Goal: Task Accomplishment & Management: Complete application form

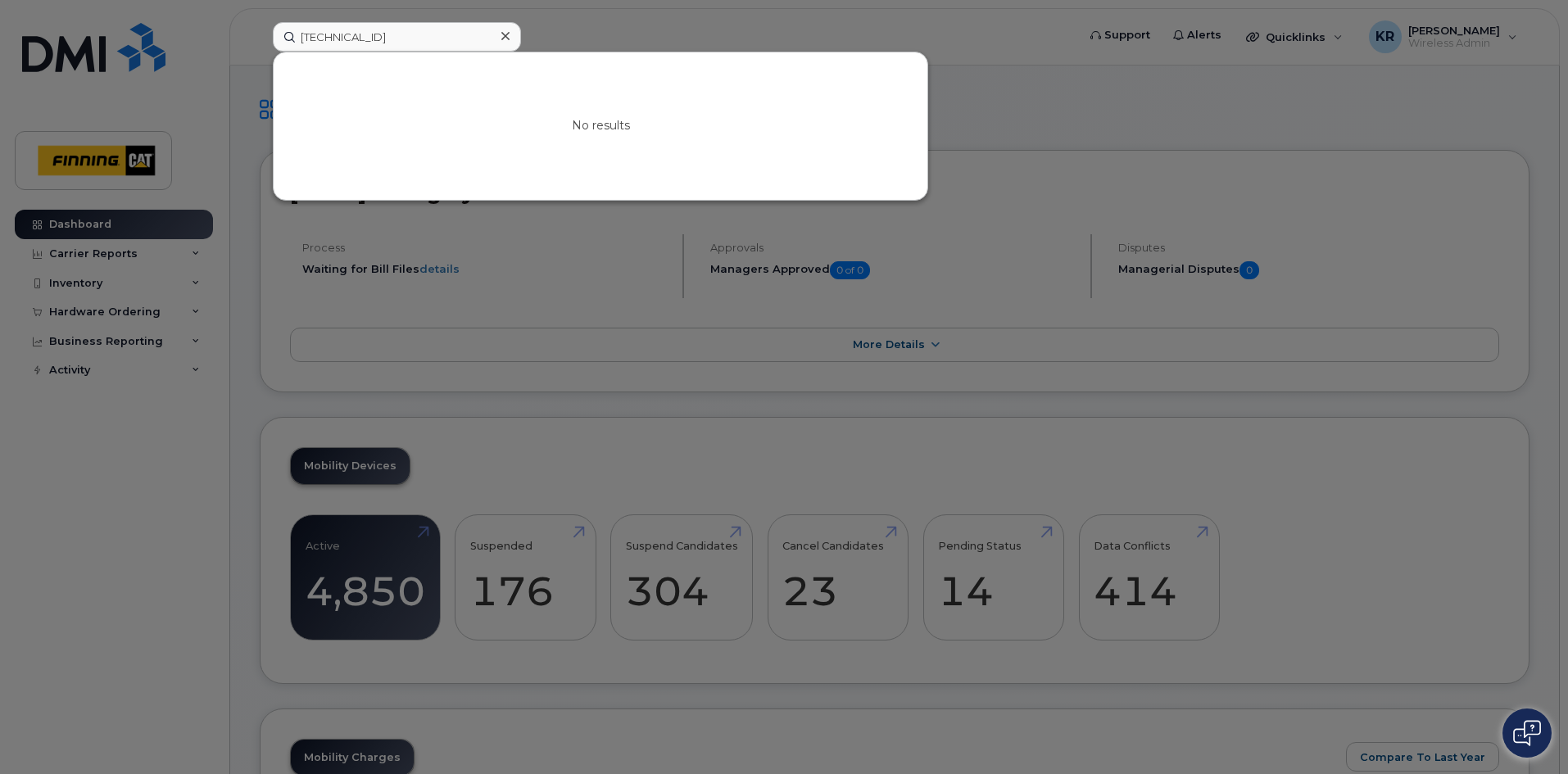
click at [507, 39] on icon at bounding box center [505, 36] width 8 height 8
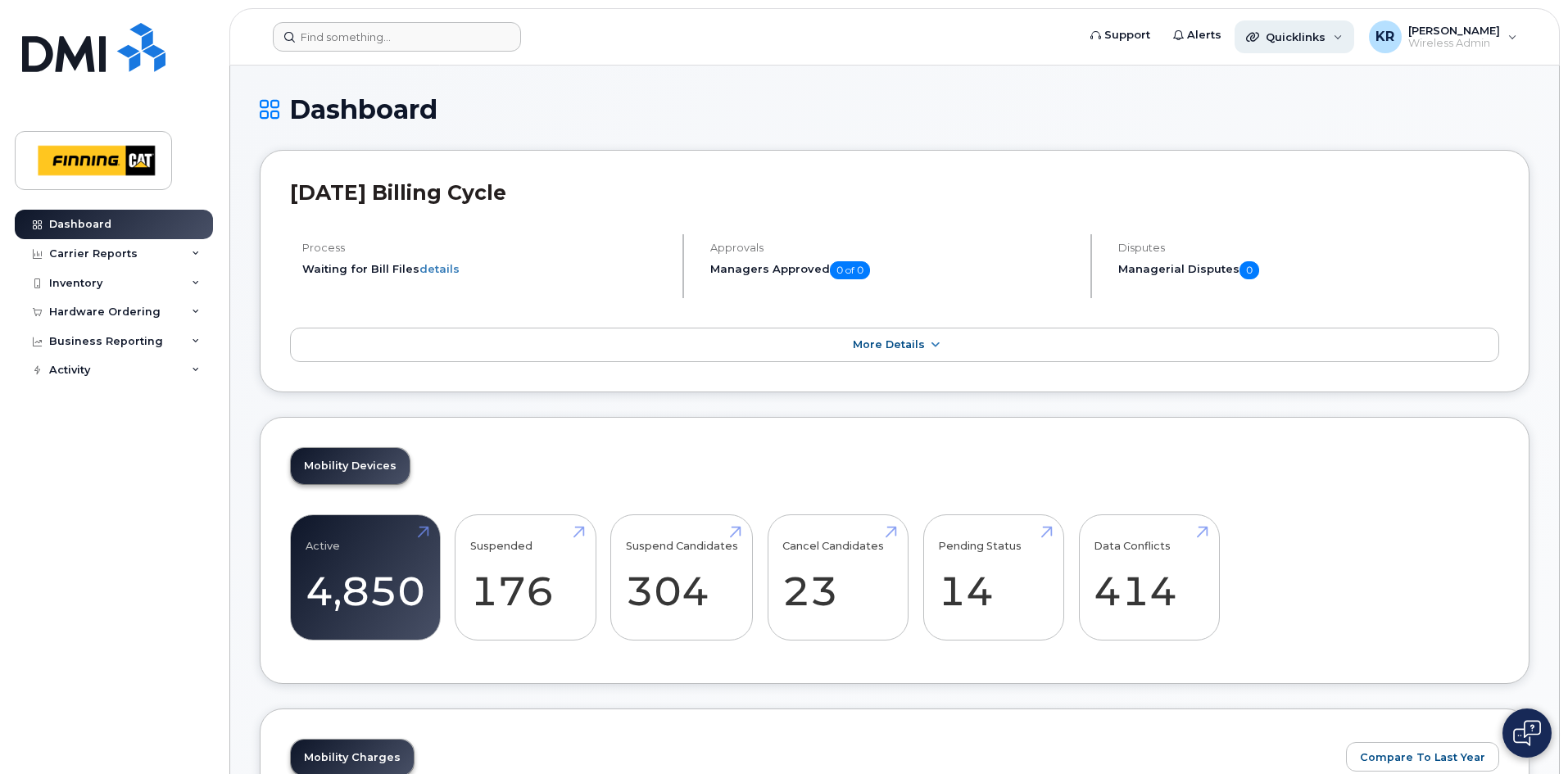
click at [1299, 39] on span "Quicklinks" at bounding box center [1296, 37] width 60 height 13
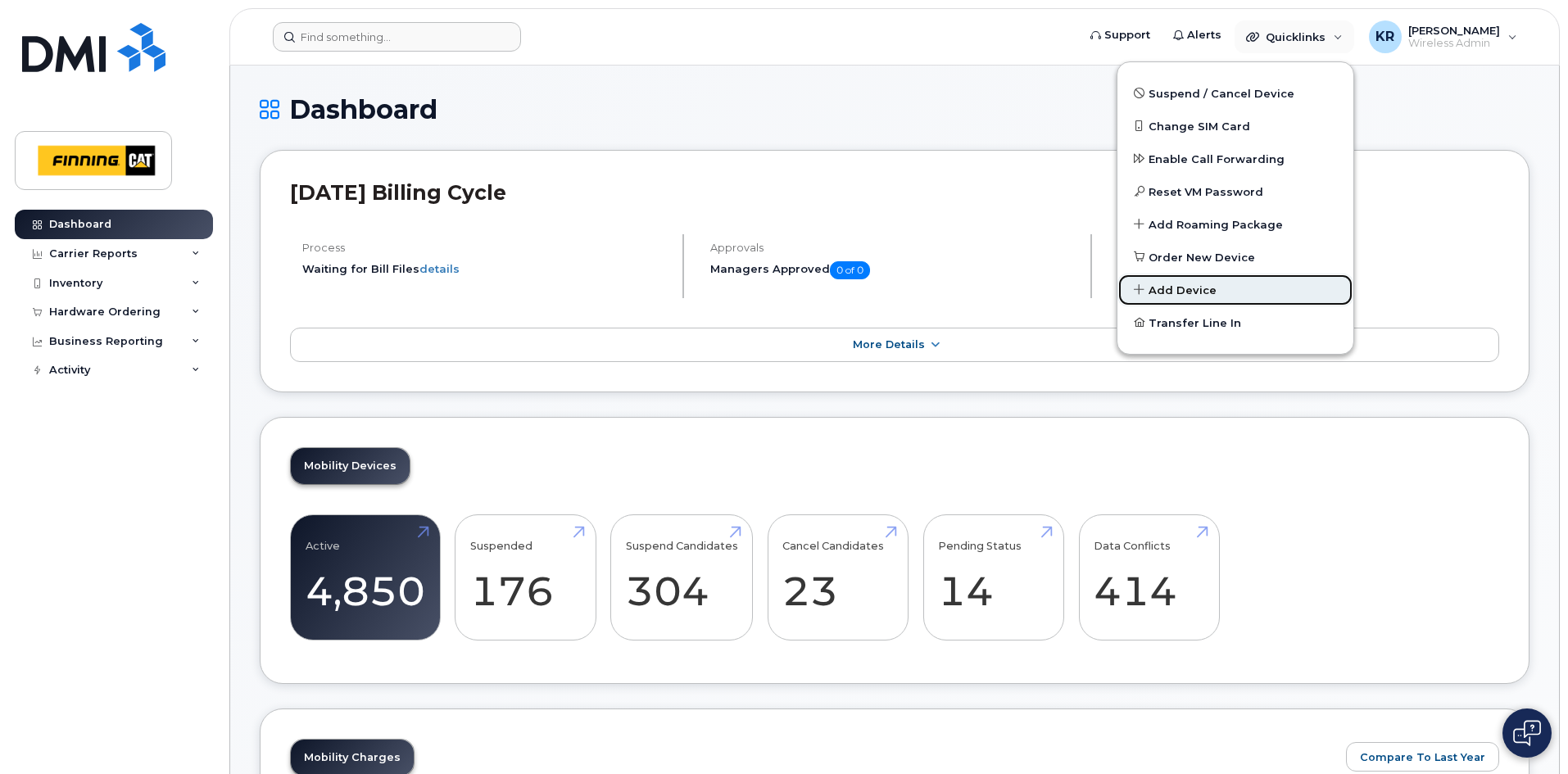
click at [1197, 291] on span "Add Device" at bounding box center [1182, 291] width 68 height 17
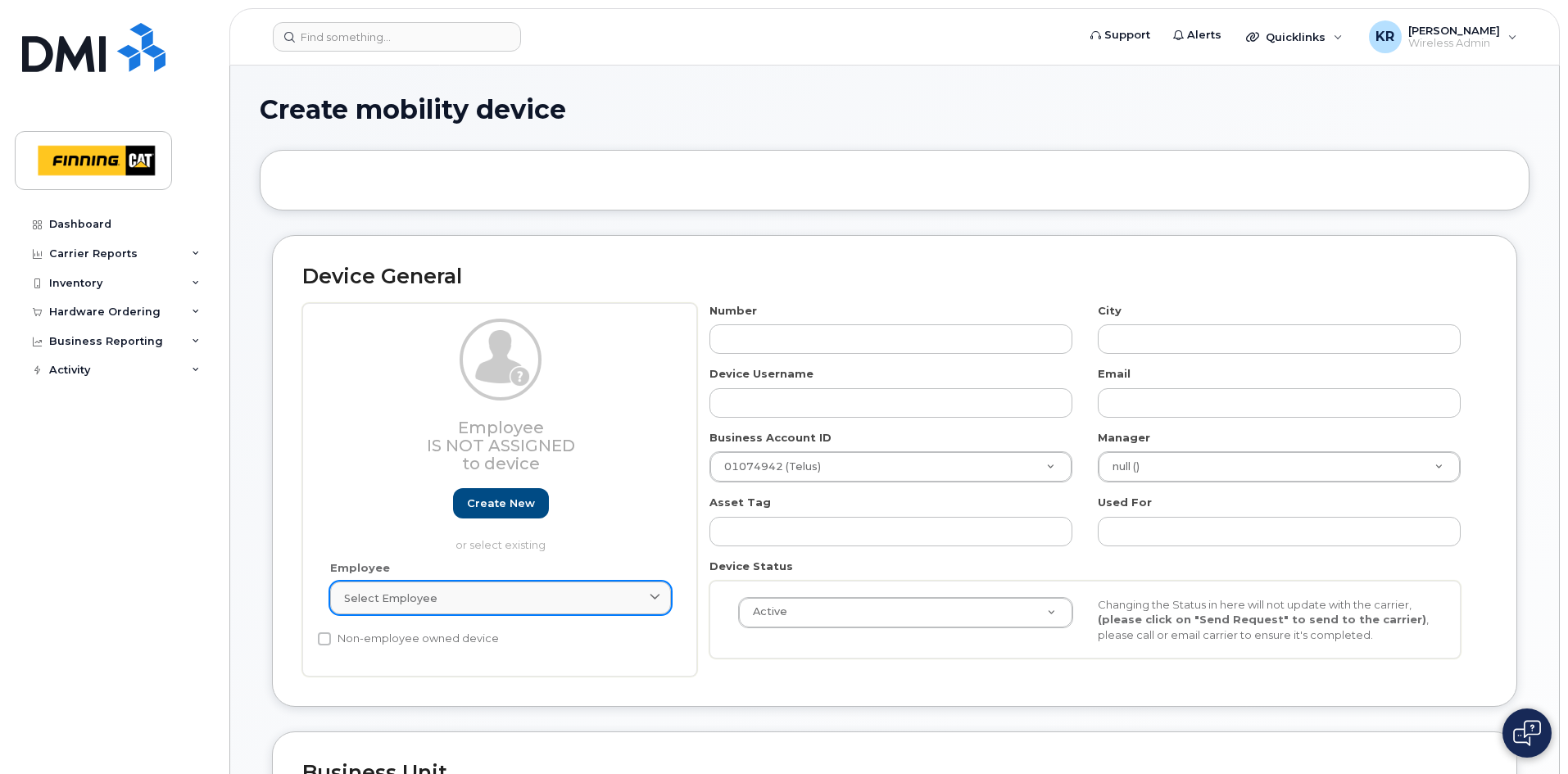
click at [485, 591] on div "Select employee" at bounding box center [500, 599] width 313 height 16
type input "t"
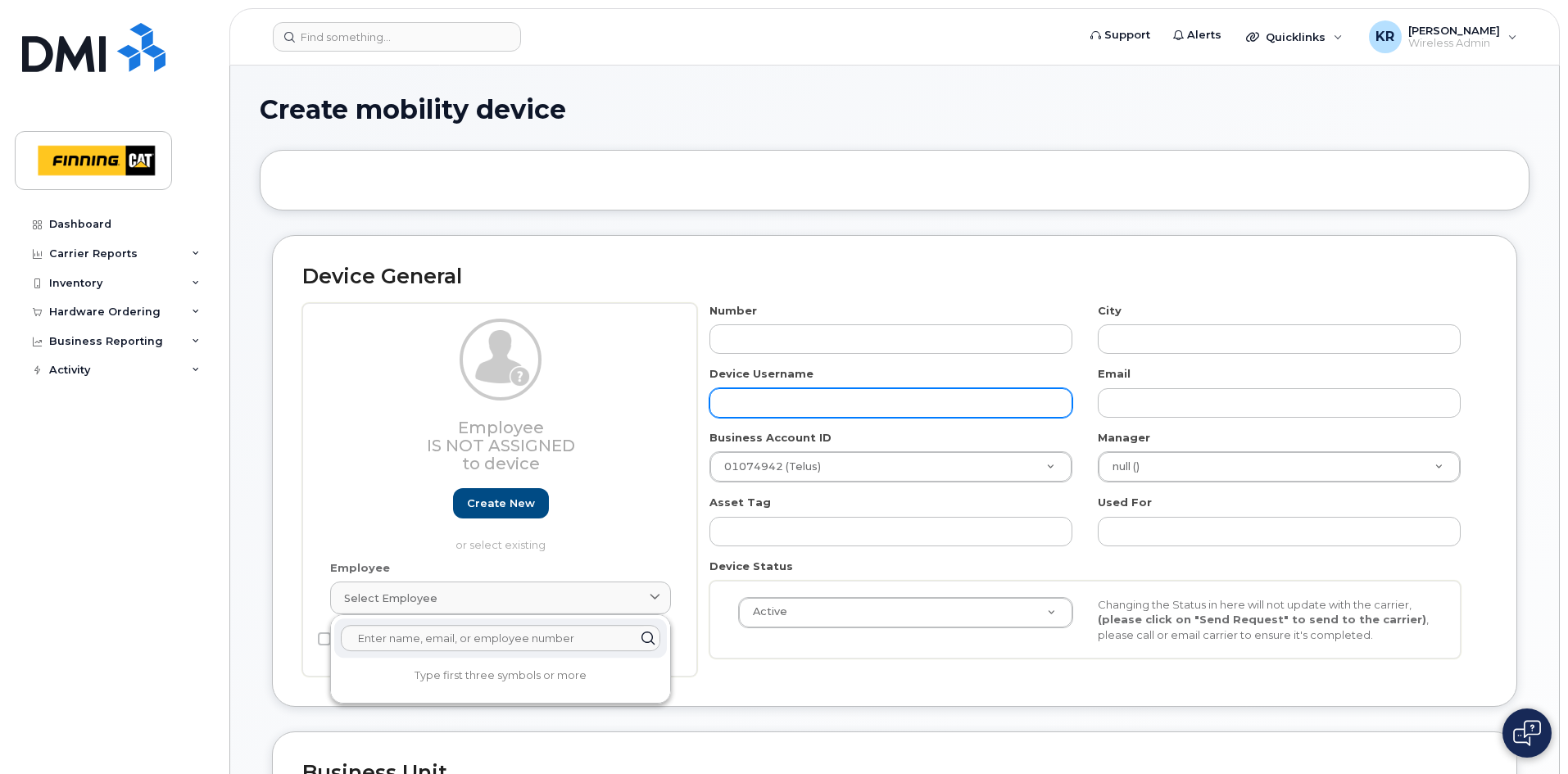
click at [781, 393] on input "text" at bounding box center [891, 403] width 363 height 30
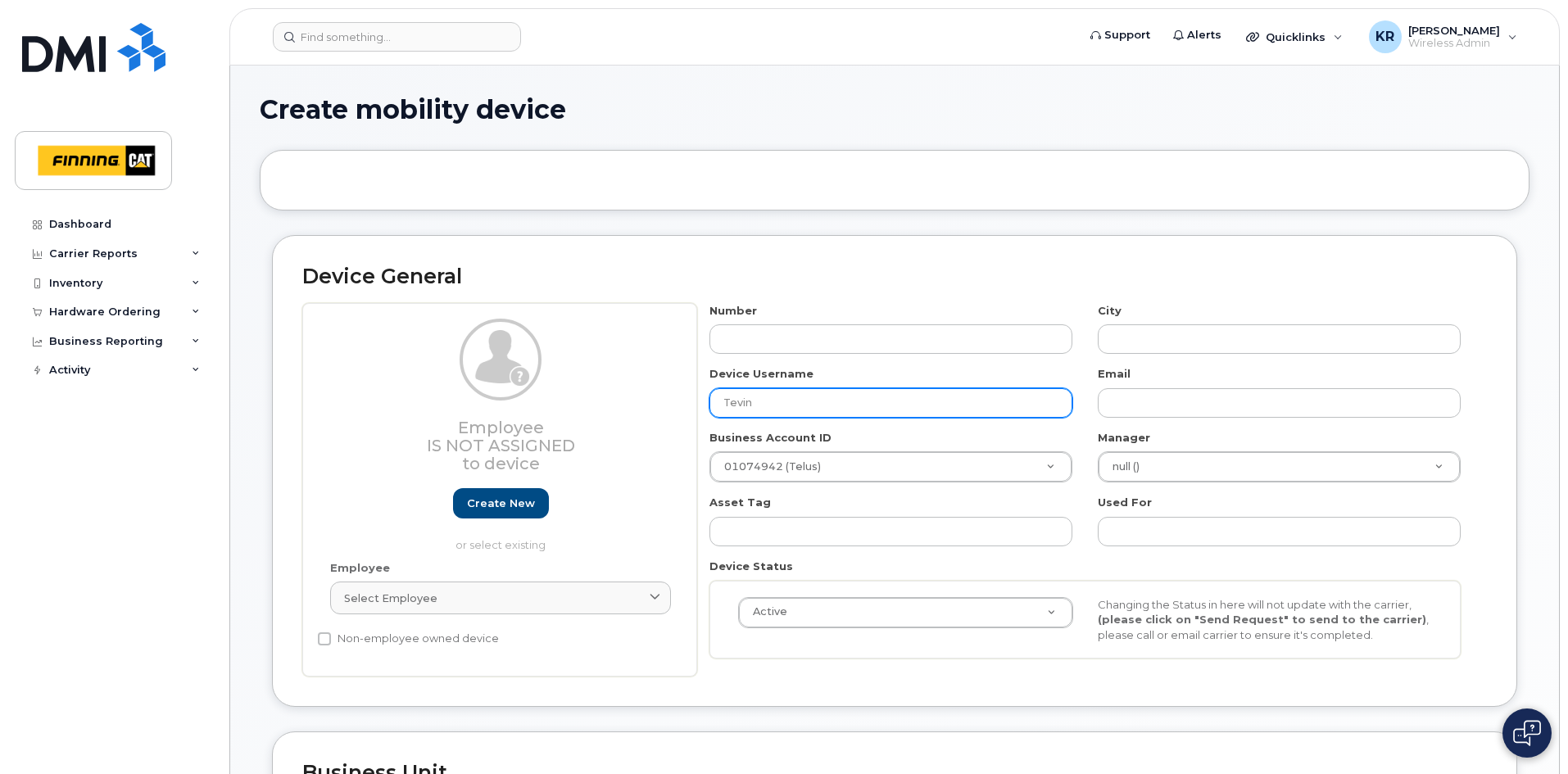
type input "Tevin"
click at [781, 393] on input "Tevin" at bounding box center [891, 403] width 363 height 30
type input "[PERSON_NAME]"
type input "T"
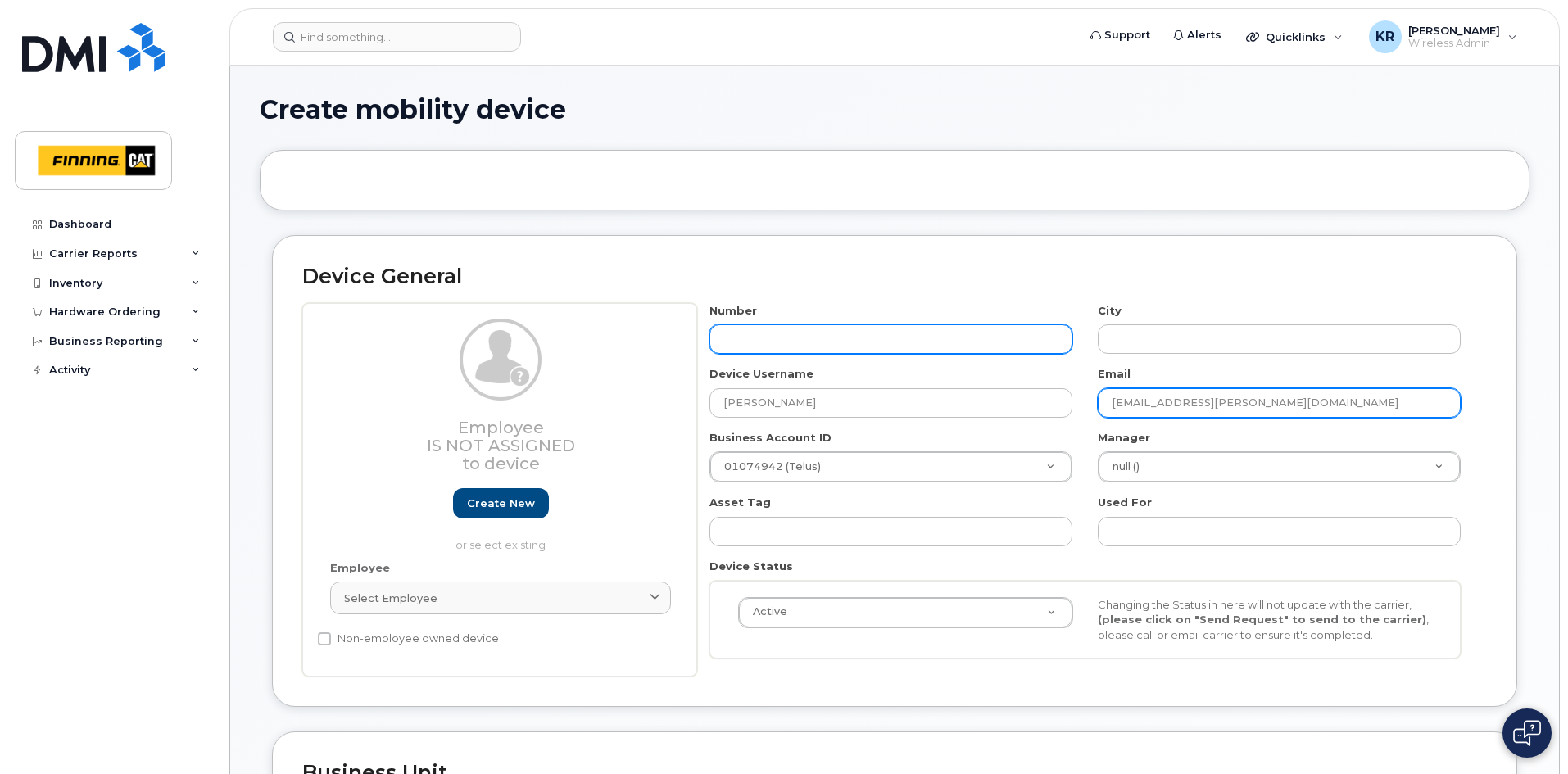
type input "[EMAIL_ADDRESS][PERSON_NAME][DOMAIN_NAME]"
click at [803, 332] on input "text" at bounding box center [891, 339] width 363 height 30
type input "587"
type input "?"
type input "[PHONE_NUMBER]"
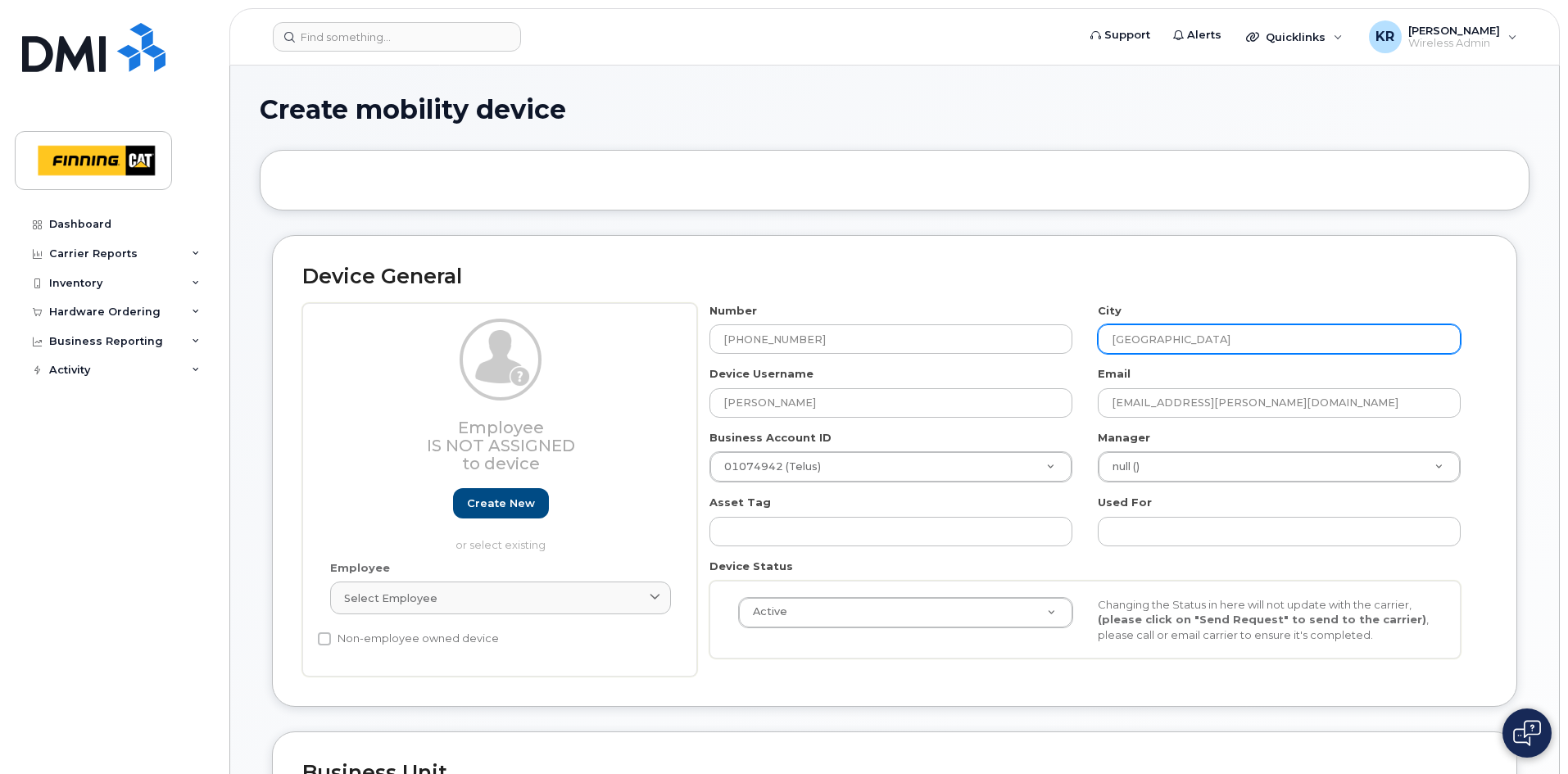
type input "[GEOGRAPHIC_DATA]"
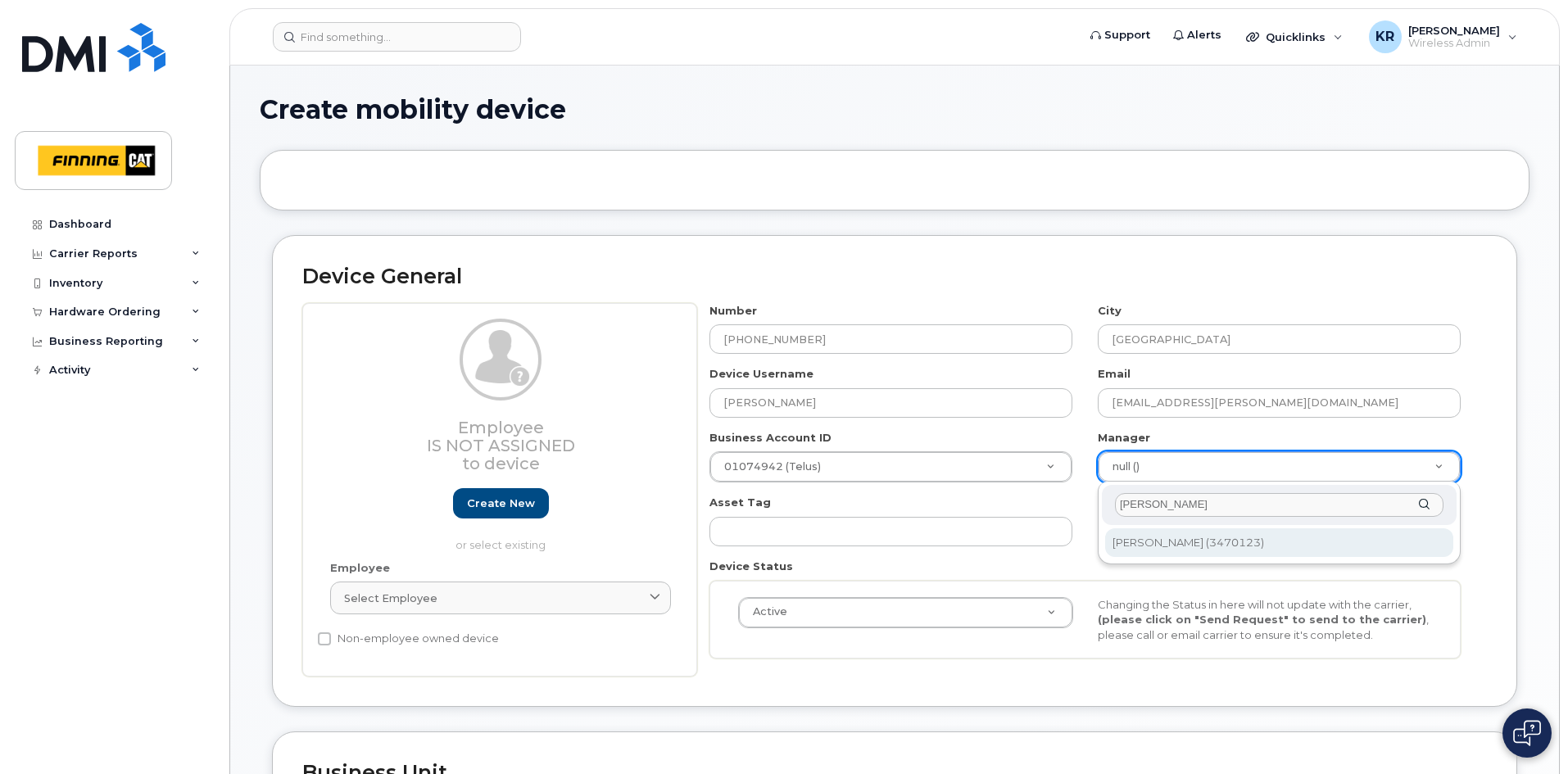
type input "[PERSON_NAME]"
type input "58170"
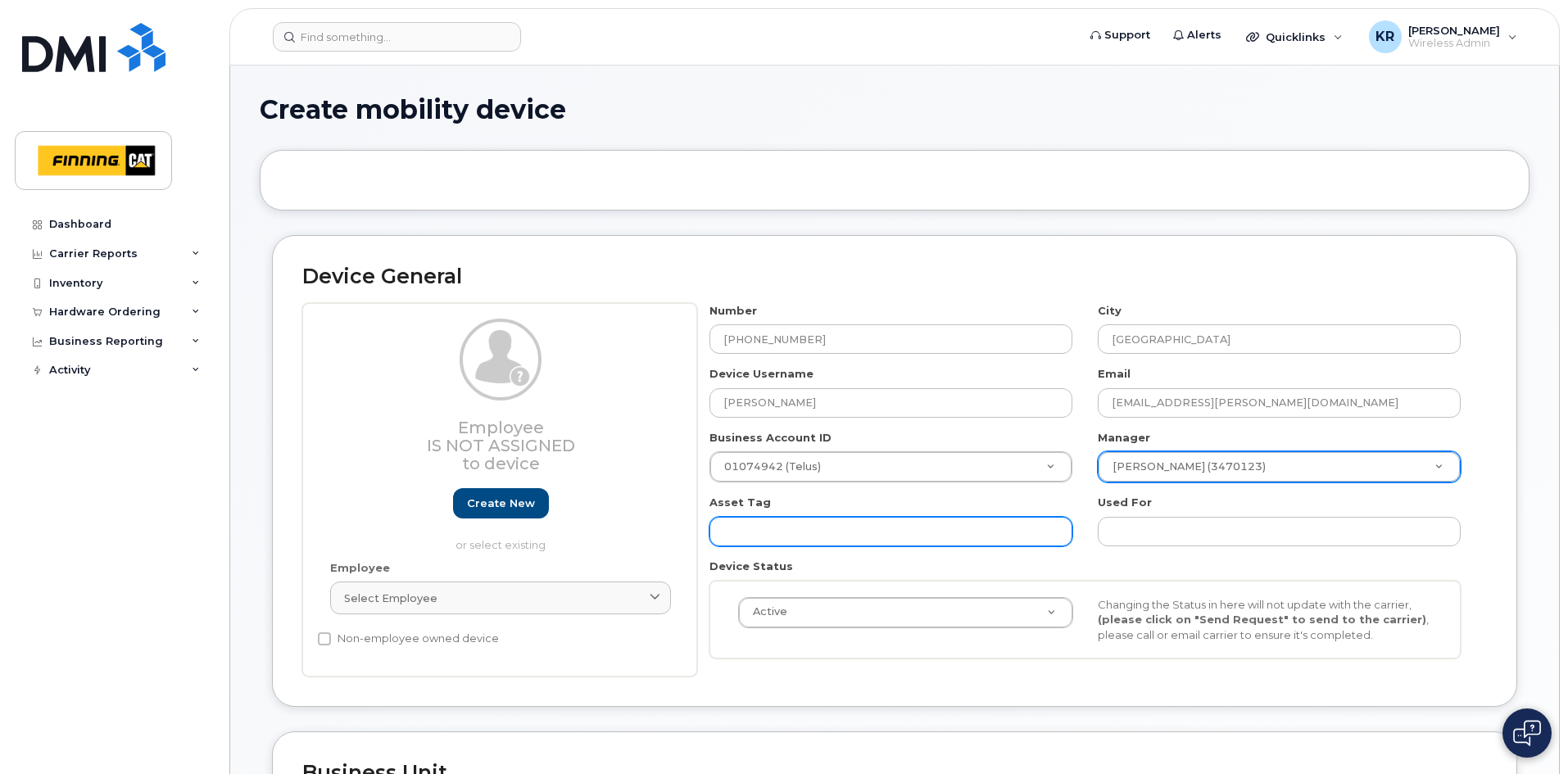
drag, startPoint x: 837, startPoint y: 532, endPoint x: 847, endPoint y: 533, distance: 10.0
click at [837, 532] on input "text" at bounding box center [891, 532] width 363 height 30
paste input "CA-17VBD54"
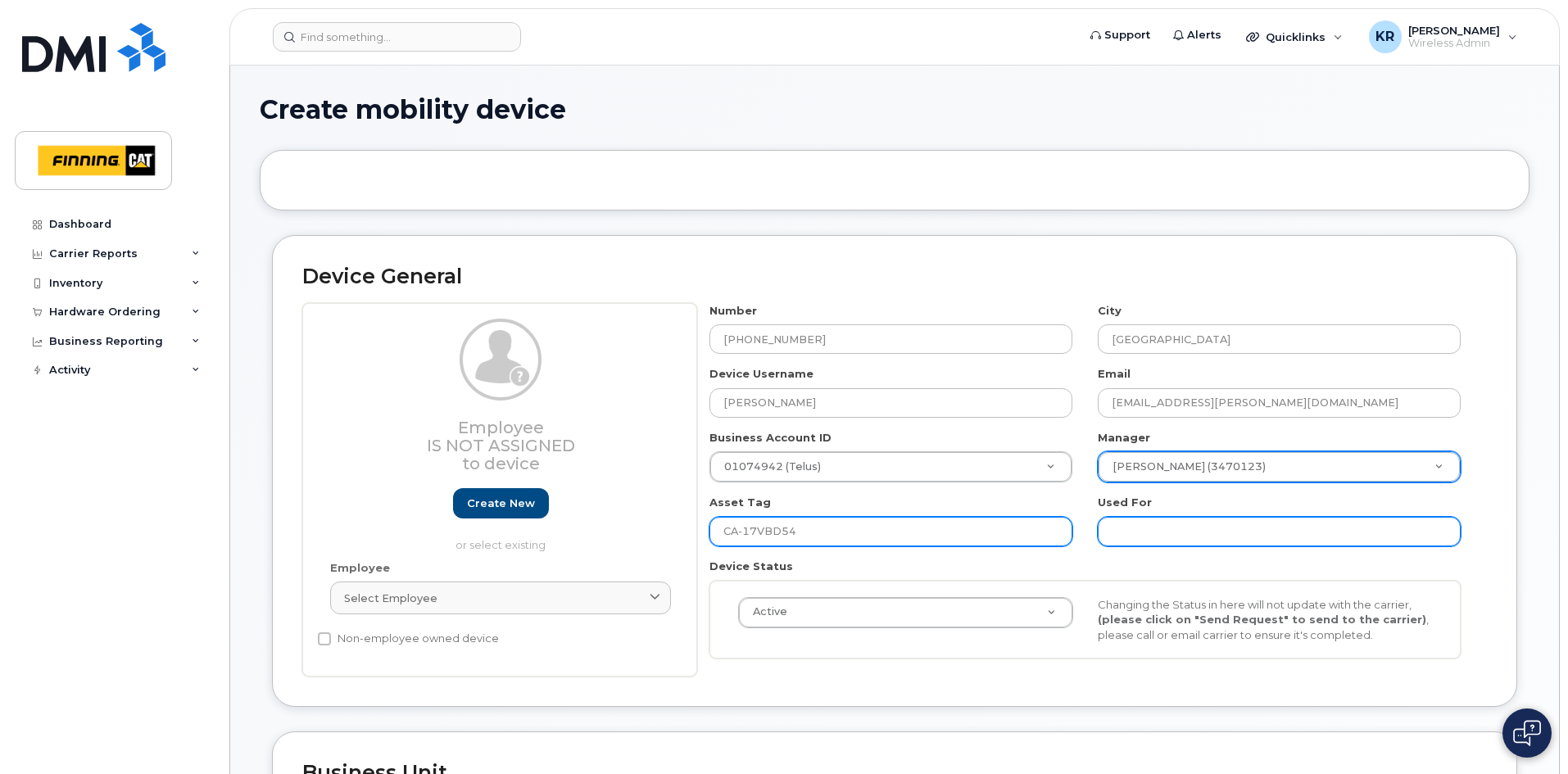
type input "CA-17VBD54"
click at [1144, 530] on input "text" at bounding box center [1279, 532] width 363 height 30
paste input "CA-17VBD54"
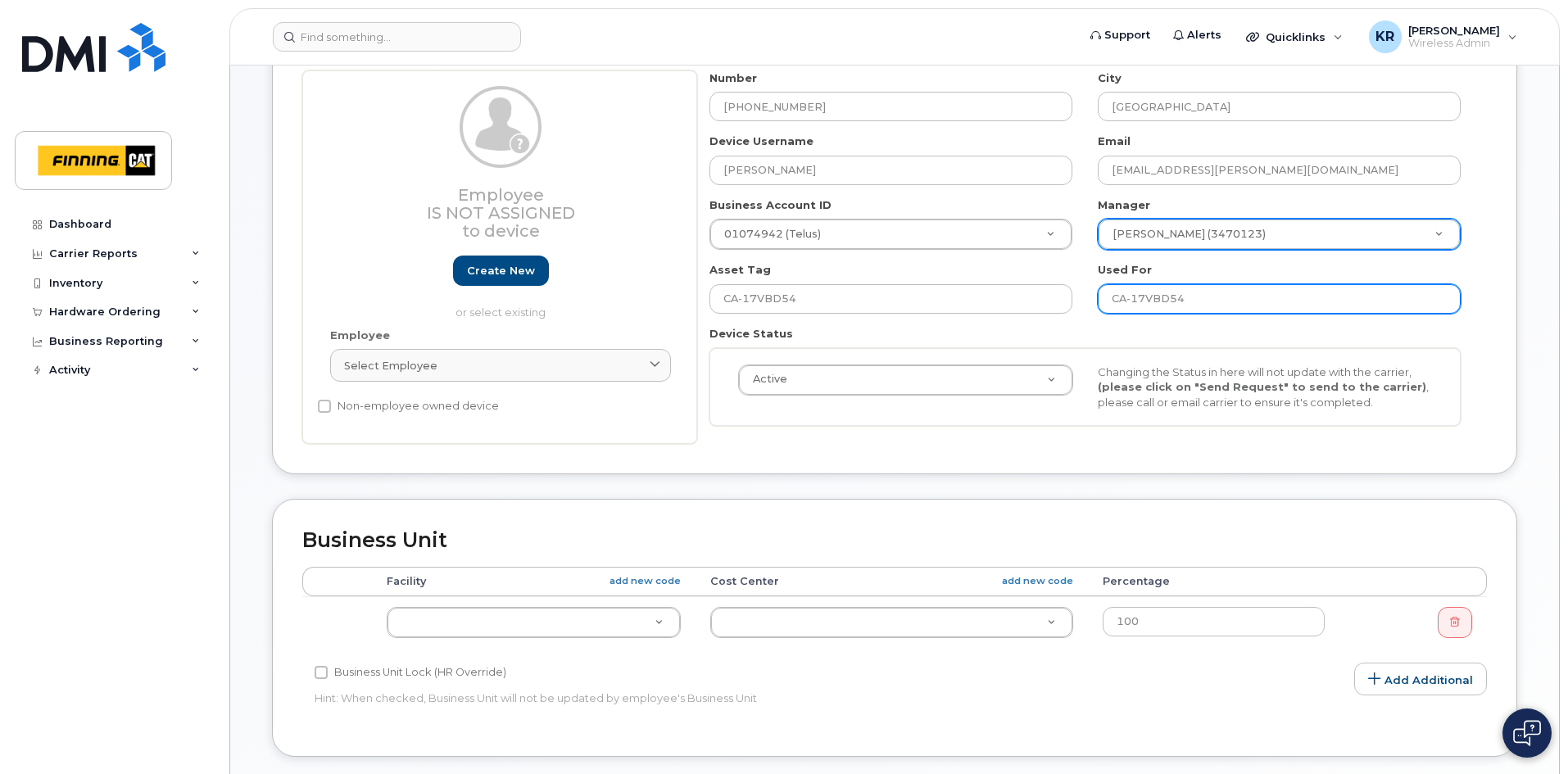
scroll to position [246, 0]
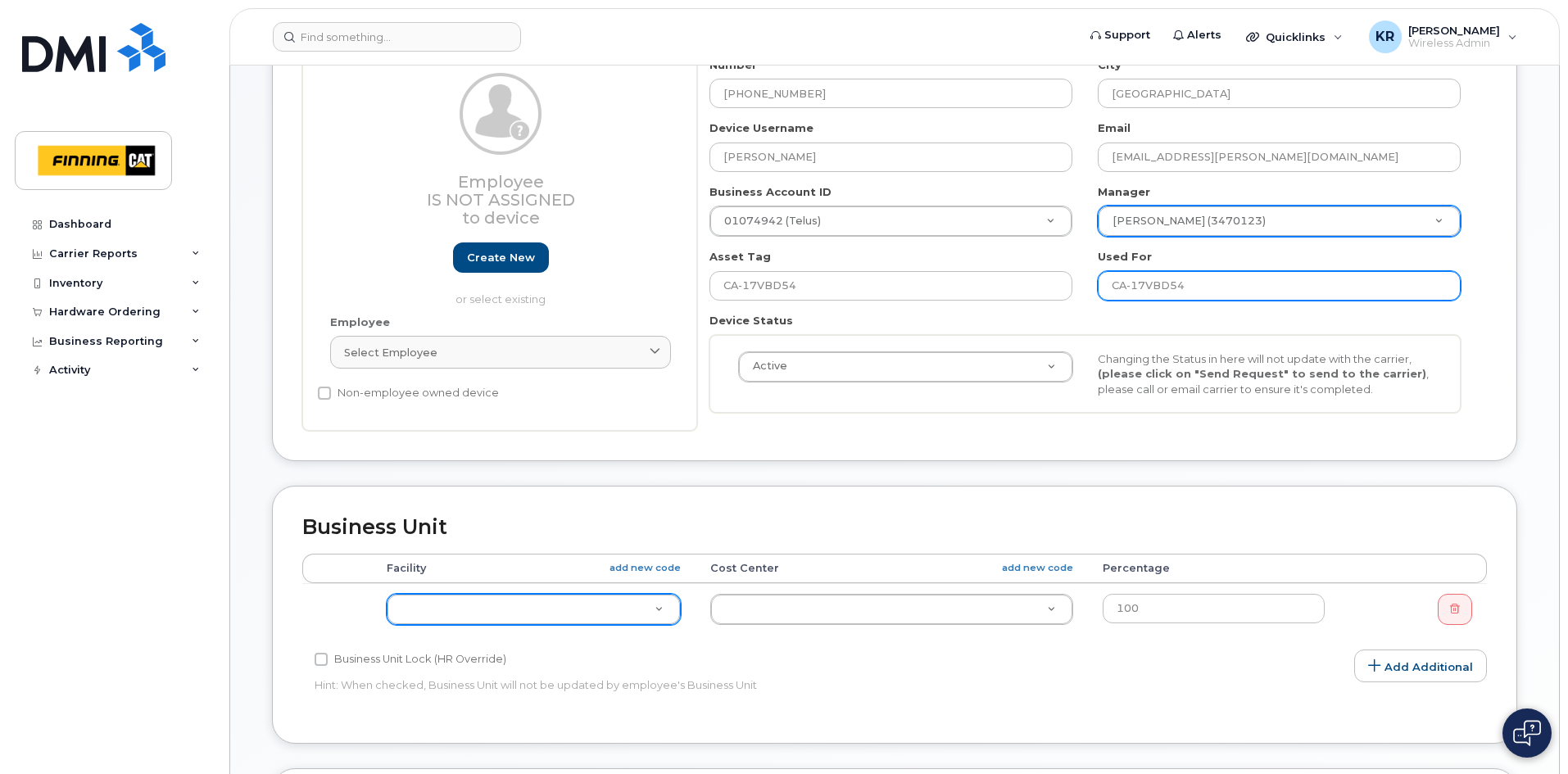
type input "CA-17VBD54"
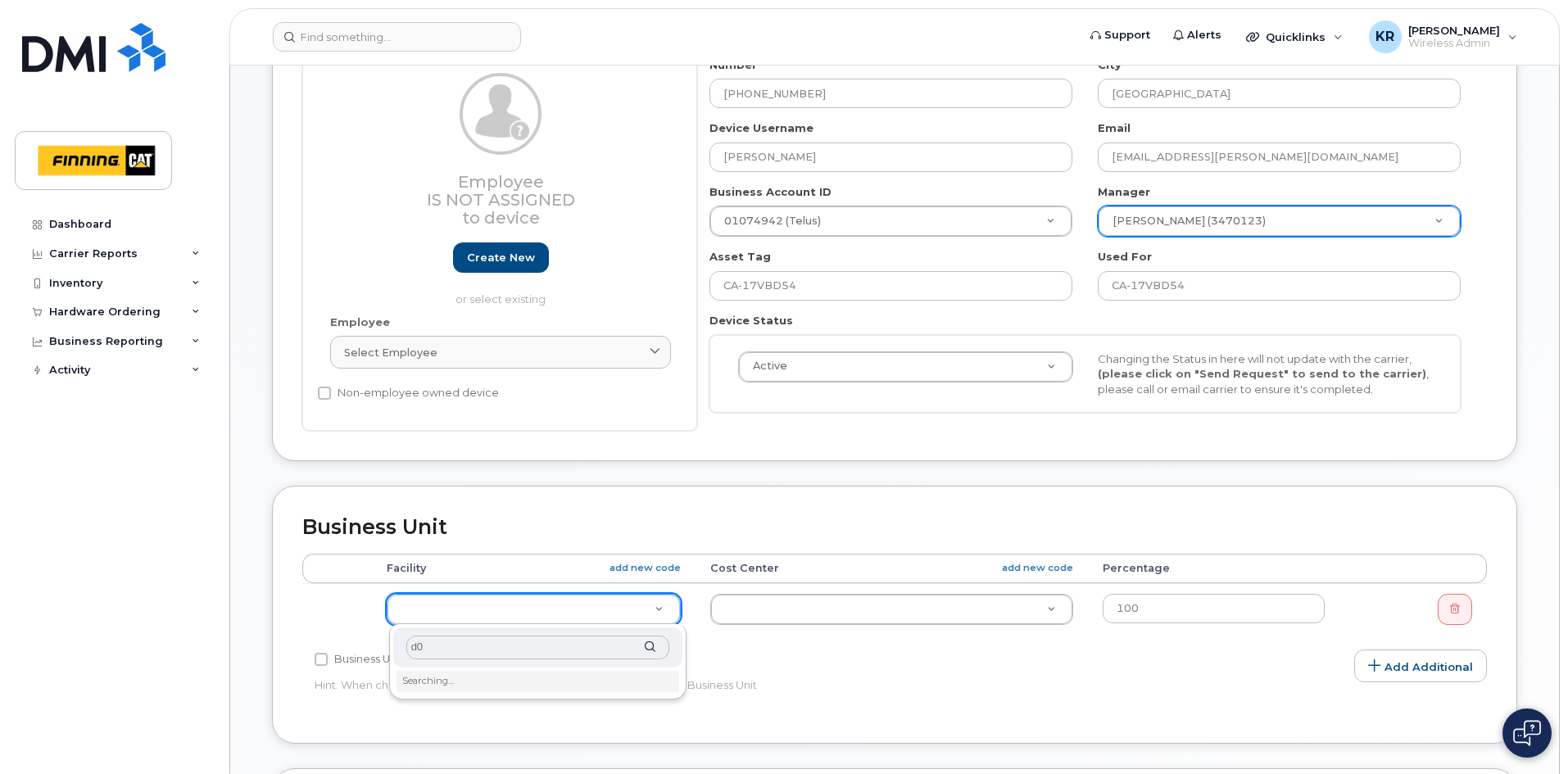
type input "d03"
type input "34148"
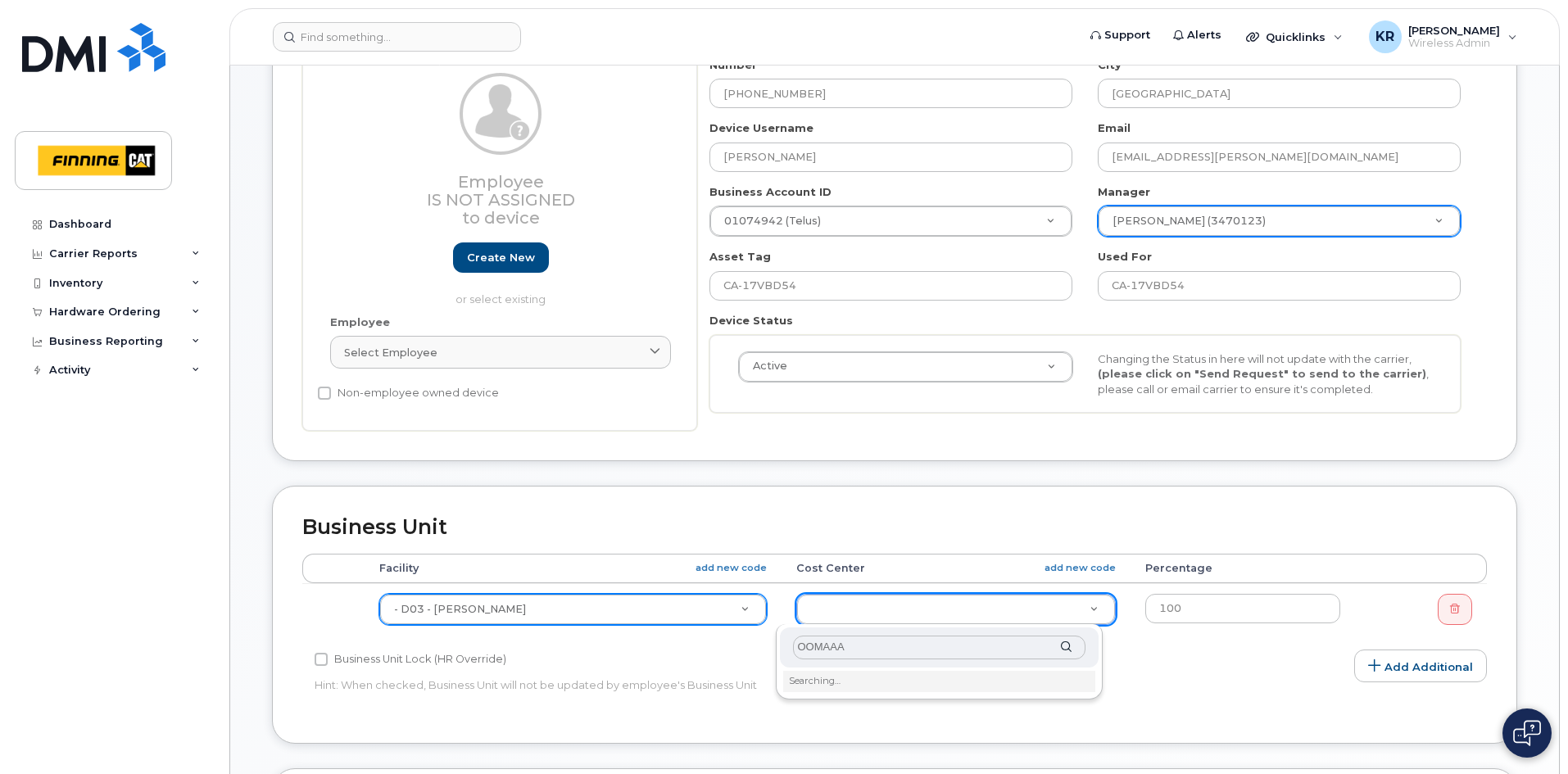
type input "OOMAAAA"
type input "34298"
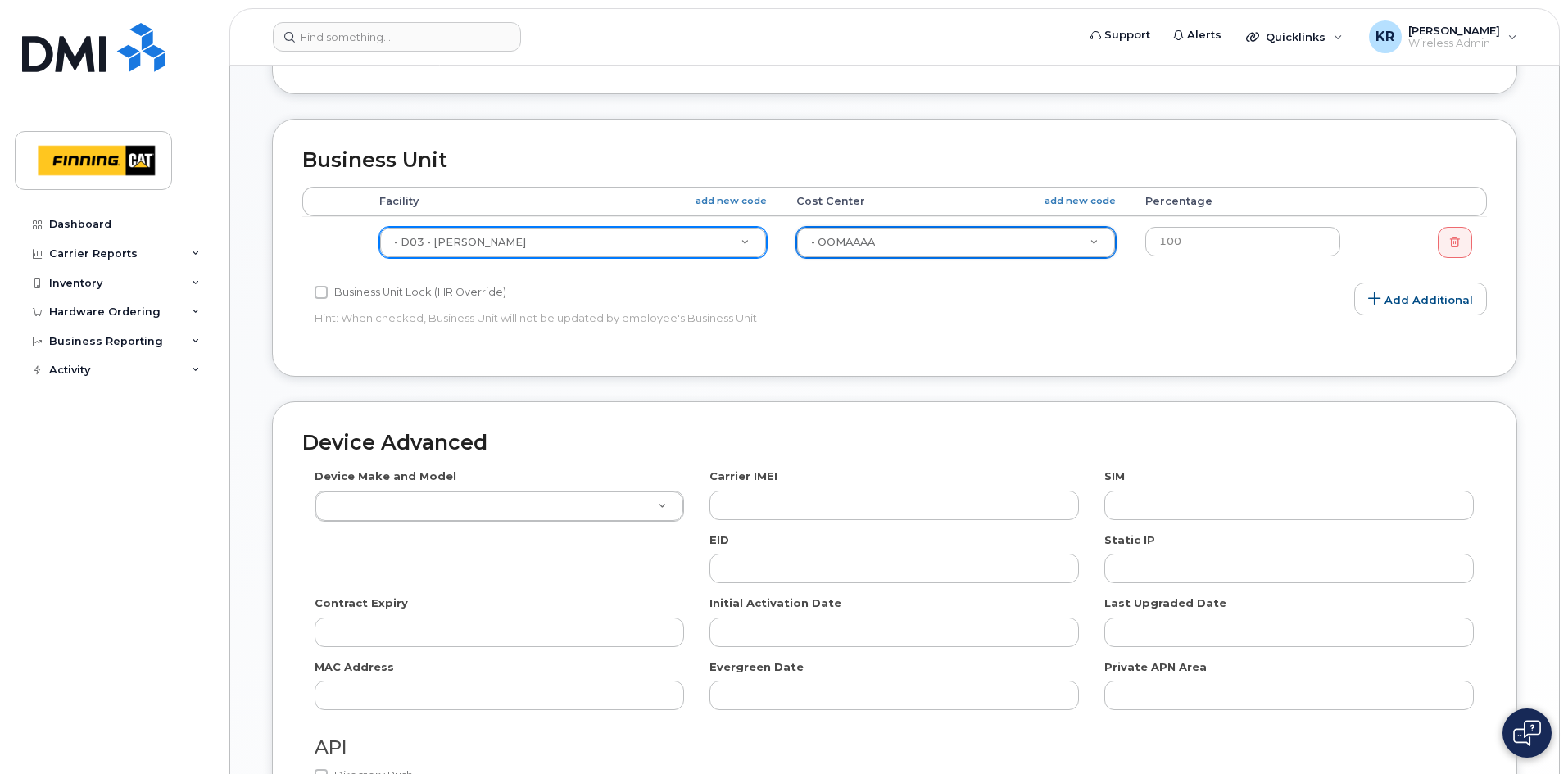
scroll to position [656, 0]
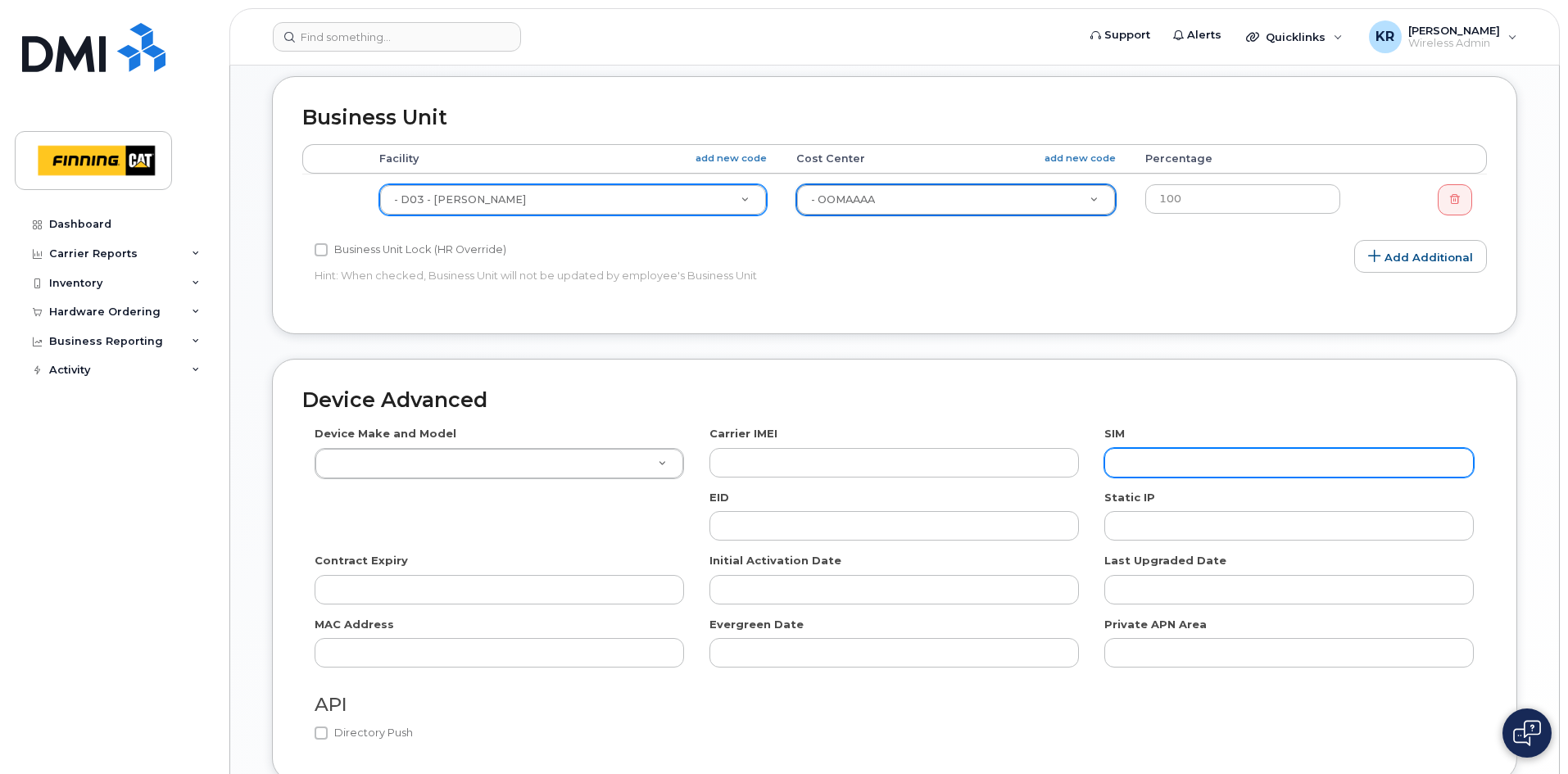
click at [1237, 453] on input "text" at bounding box center [1289, 463] width 370 height 30
click at [1258, 457] on input "text" at bounding box center [1289, 463] width 370 height 30
paste input "[TECHNICAL_ID]"
type input "[TECHNICAL_ID]"
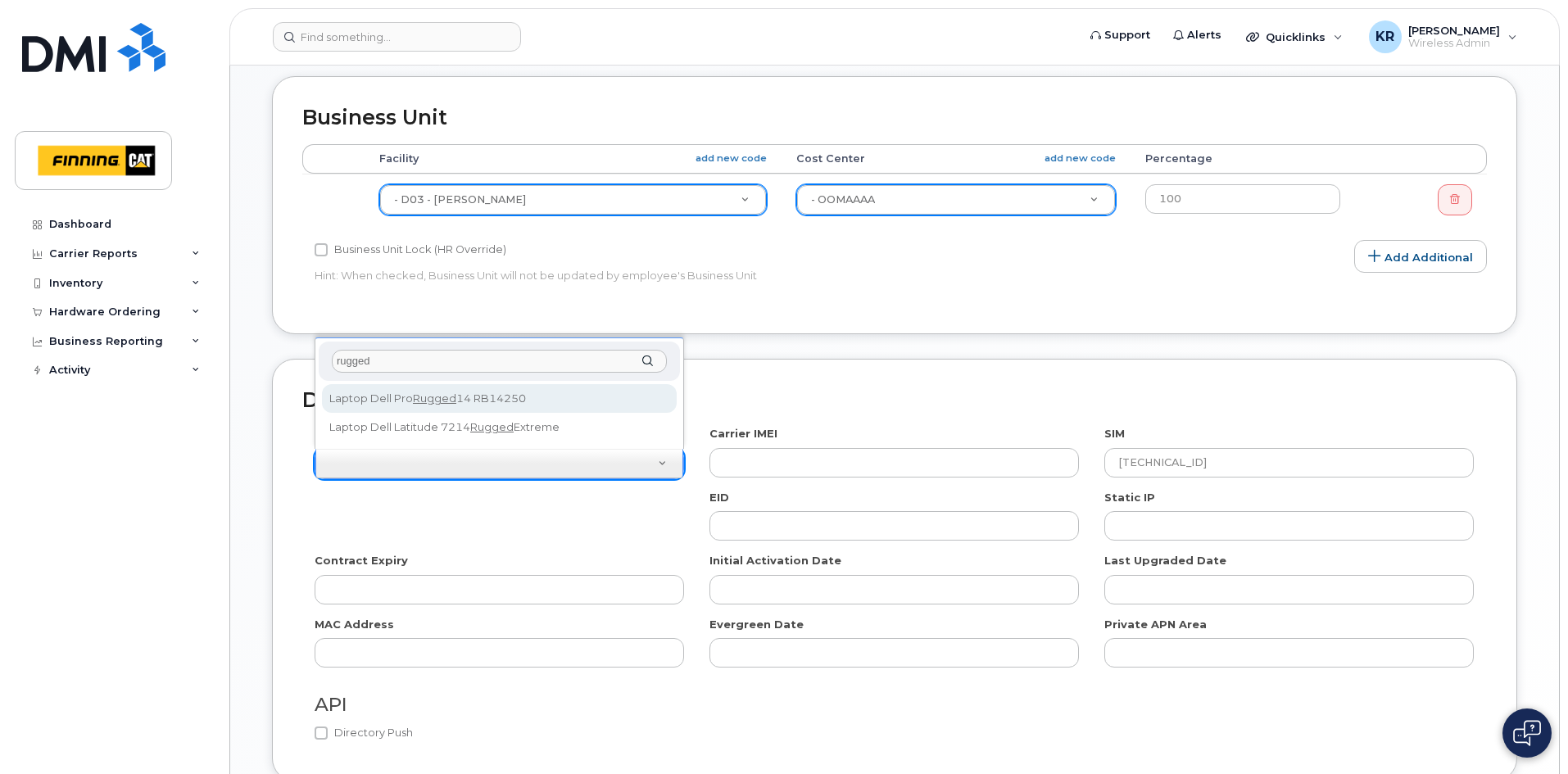
drag, startPoint x: 388, startPoint y: 363, endPoint x: 312, endPoint y: 356, distance: 76.3
click at [312, 356] on body "Support Alerts Quicklinks Suspend / Cancel Device Change SIM Card Enable Call F…" at bounding box center [784, 131] width 1568 height 1574
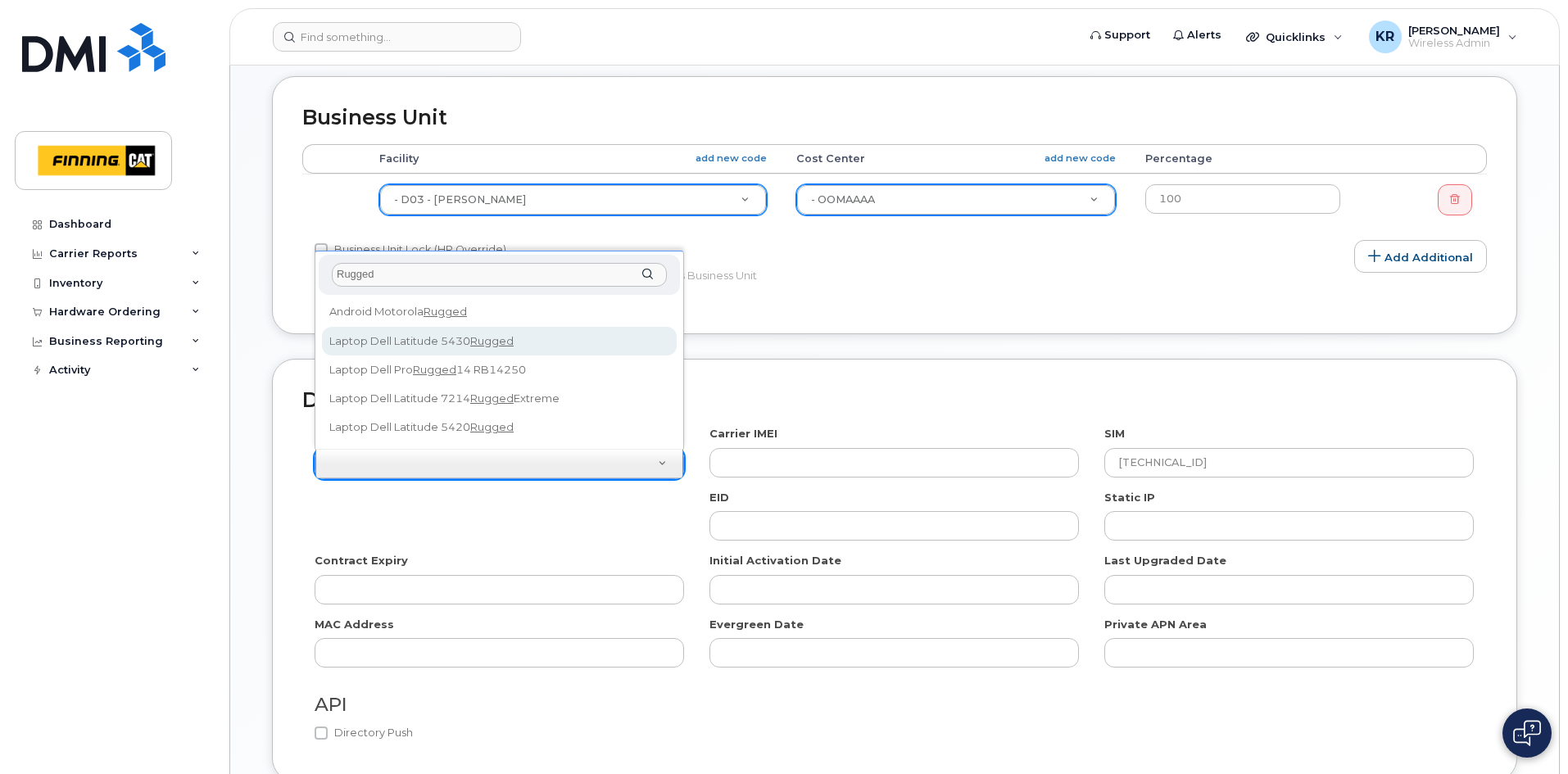
type input "Rugged"
select select "2660"
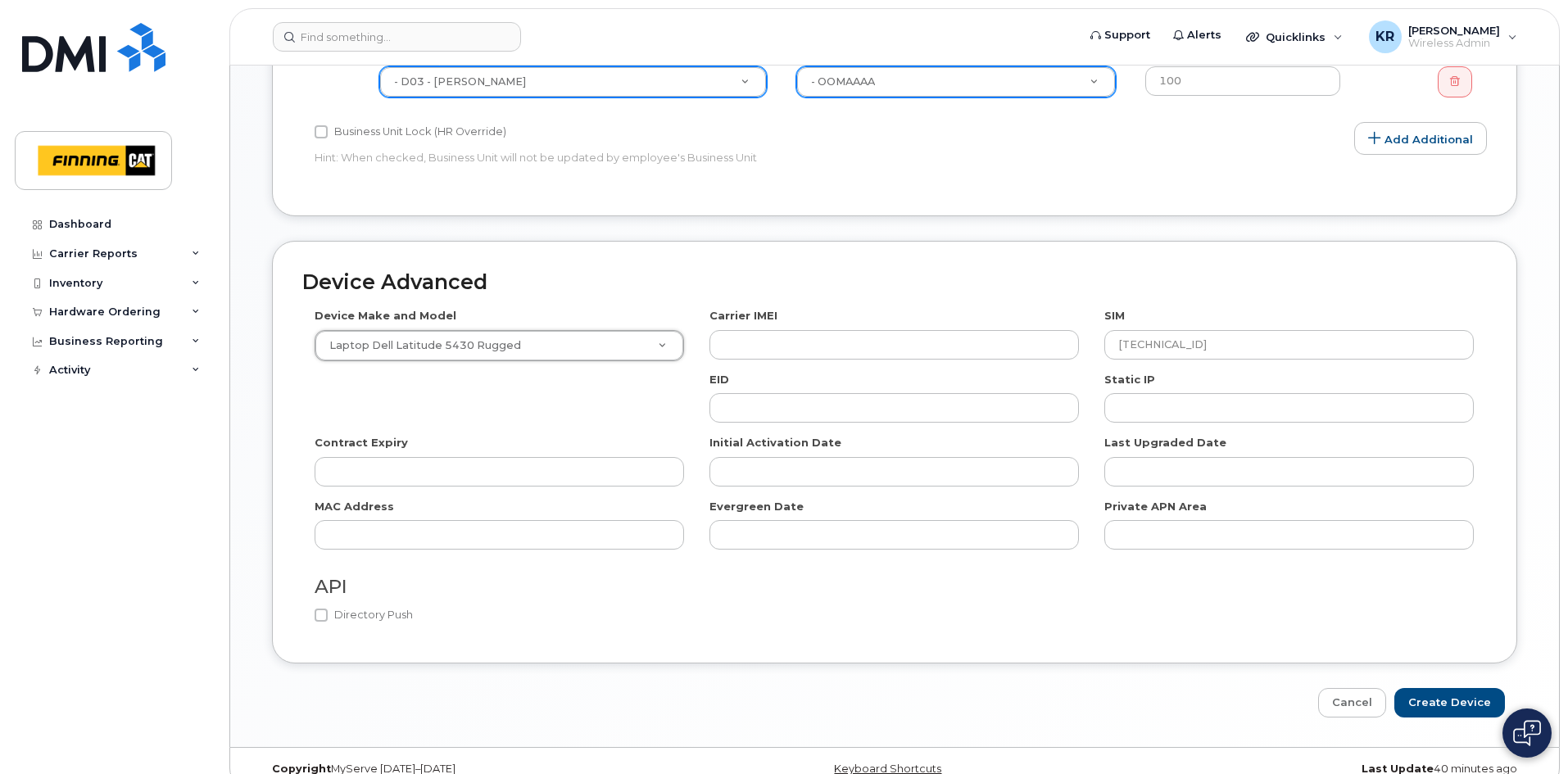
scroll to position [799, 0]
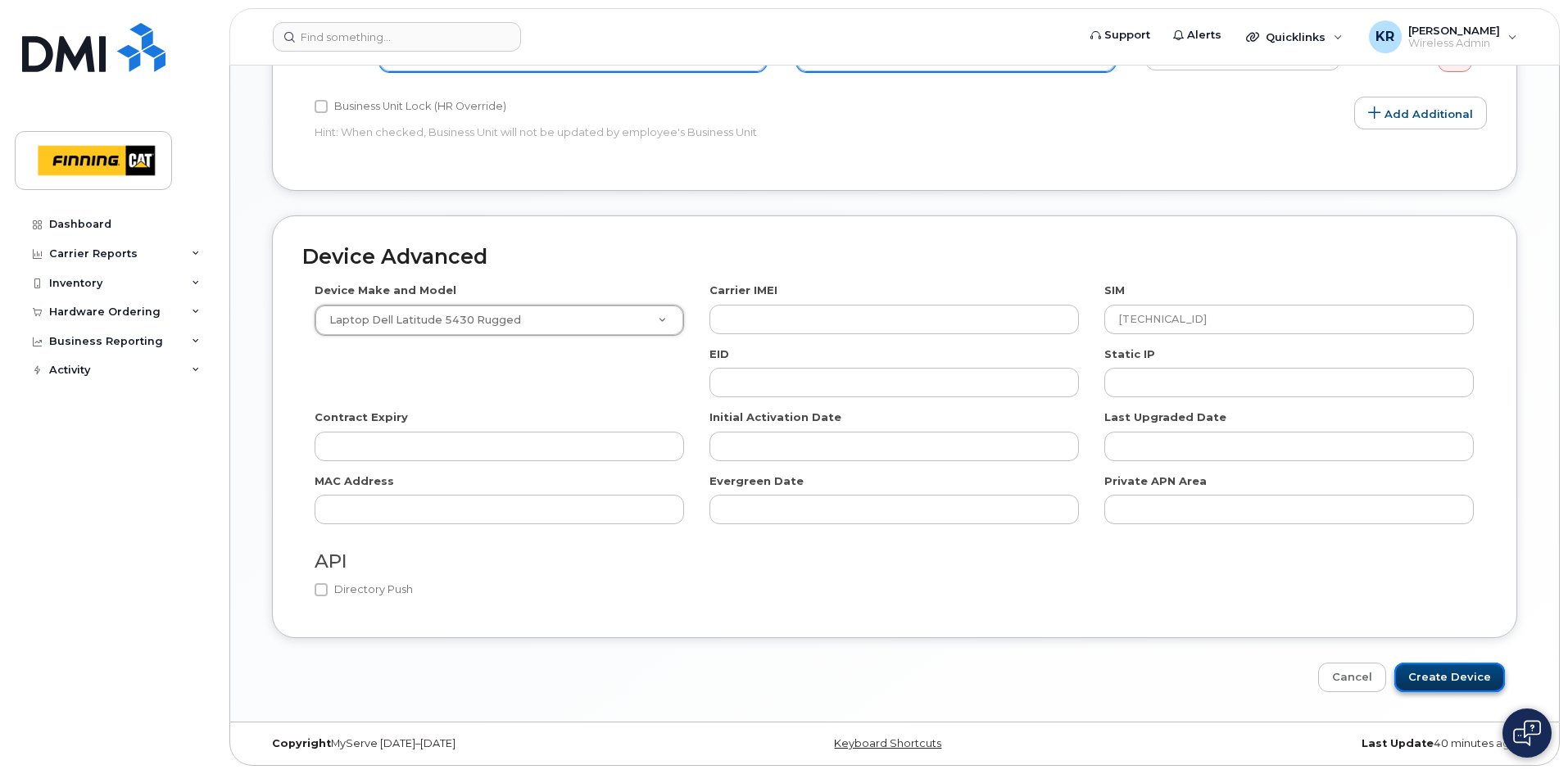
click at [1451, 675] on input "Create Device" at bounding box center [1450, 678] width 111 height 30
type input "Saving..."
